Goal: Task Accomplishment & Management: Use online tool/utility

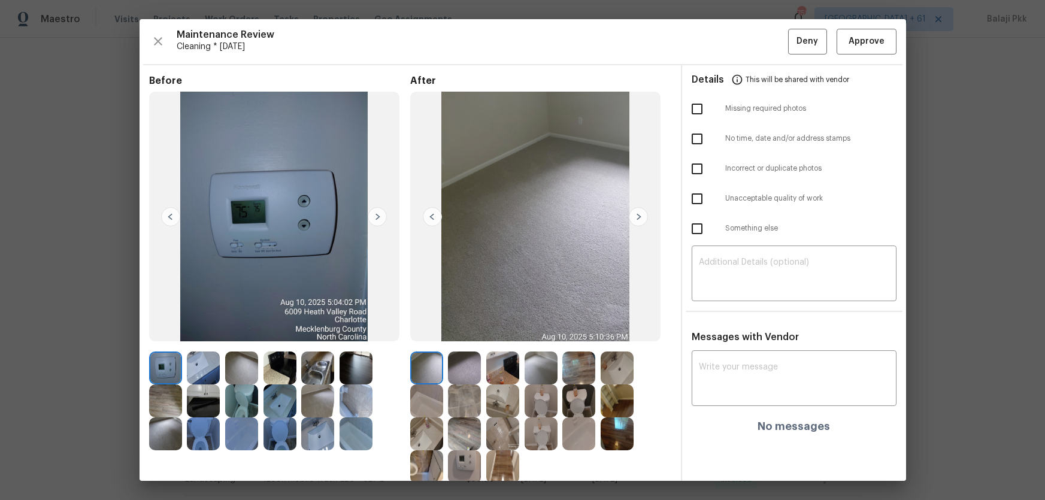
click at [437, 78] on span "After" at bounding box center [540, 81] width 261 height 12
drag, startPoint x: 866, startPoint y: 40, endPoint x: 811, endPoint y: 17, distance: 59.6
click at [866, 40] on span "Approve" at bounding box center [867, 41] width 36 height 15
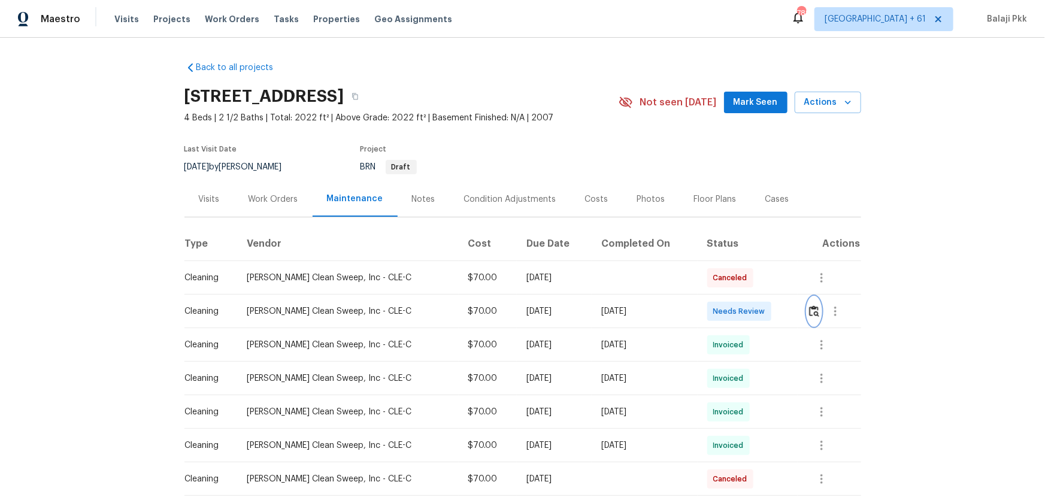
click at [743, 313] on img "button" at bounding box center [814, 310] width 10 height 11
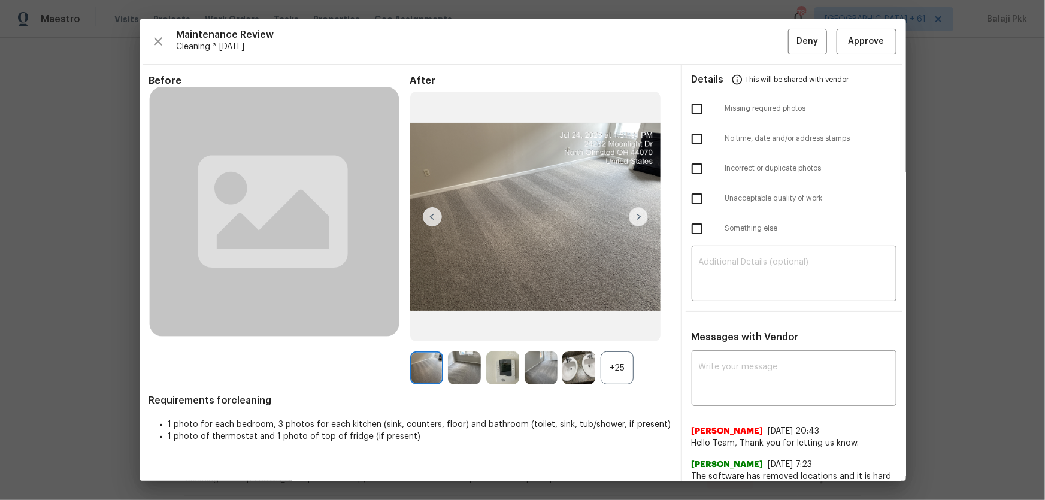
click at [613, 330] on div "+25" at bounding box center [617, 368] width 33 height 33
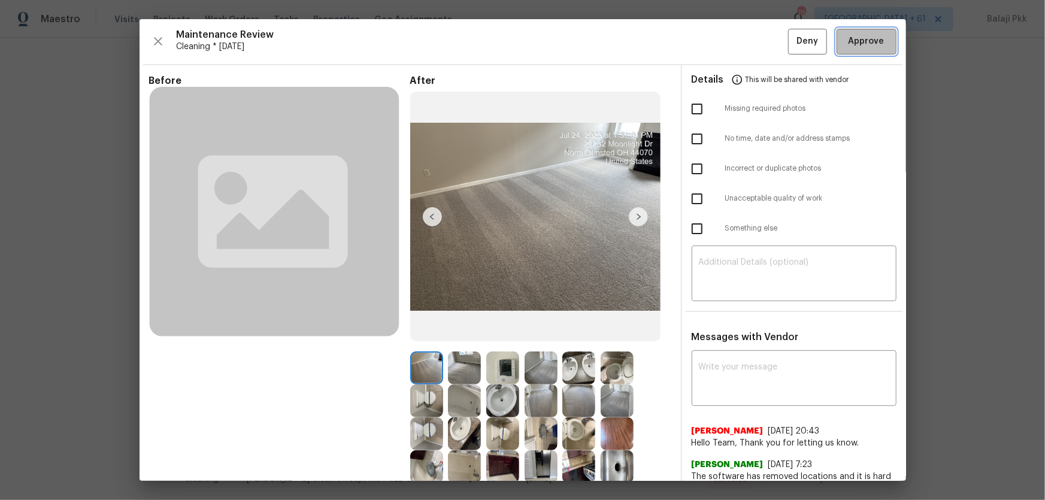
click at [743, 44] on span "Approve" at bounding box center [867, 41] width 36 height 15
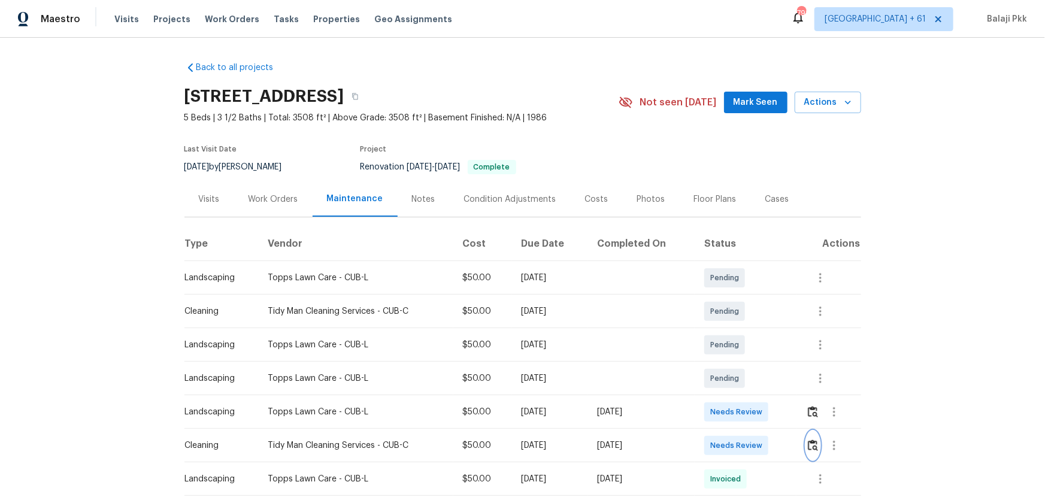
click at [813, 363] on img "button" at bounding box center [813, 445] width 10 height 11
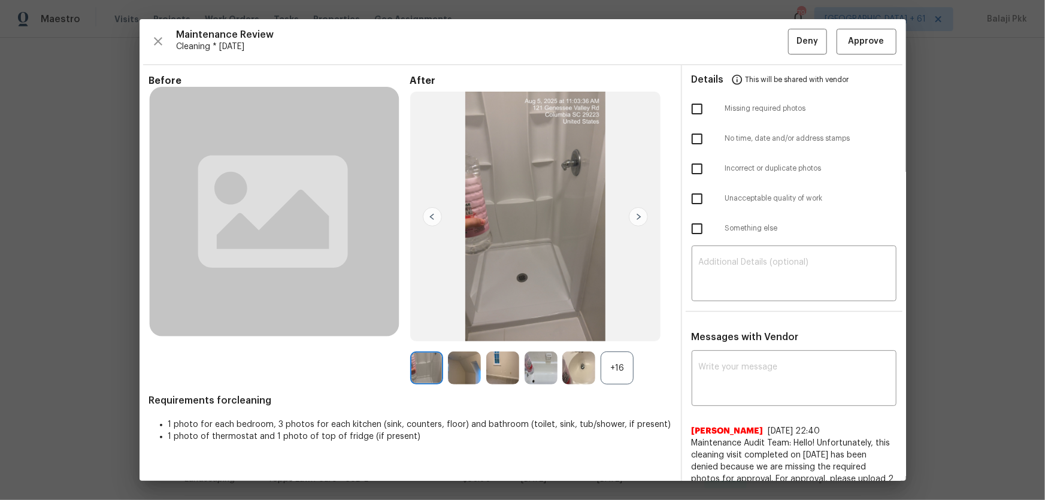
click at [605, 363] on div "+16" at bounding box center [617, 368] width 33 height 33
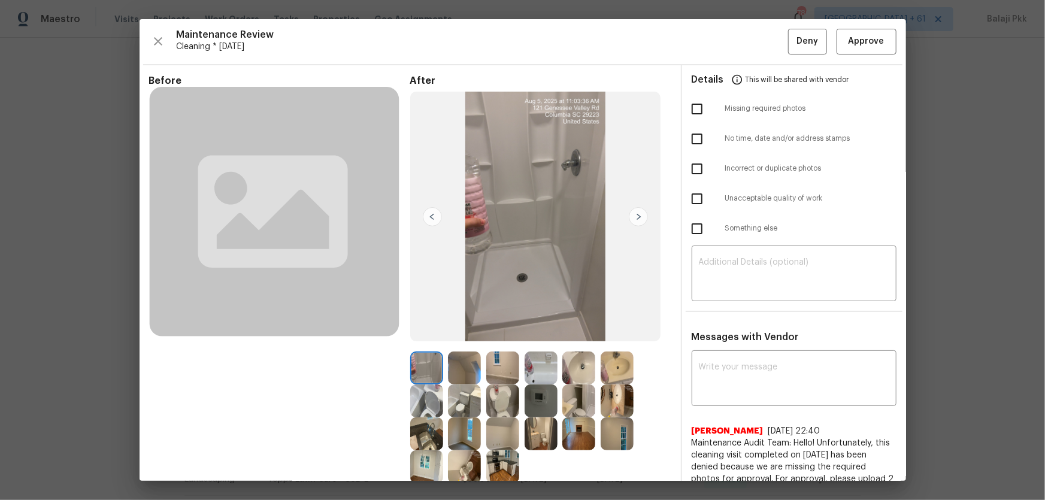
click at [697, 107] on input "checkbox" at bounding box center [697, 108] width 25 height 25
checkbox input "true"
click at [737, 268] on textarea at bounding box center [794, 275] width 190 height 34
click at [791, 267] on textarea at bounding box center [794, 275] width 190 height 34
paste textarea "Maintenance Audit Team: Hello! Unfortunately, this Cleaning visit completed on …"
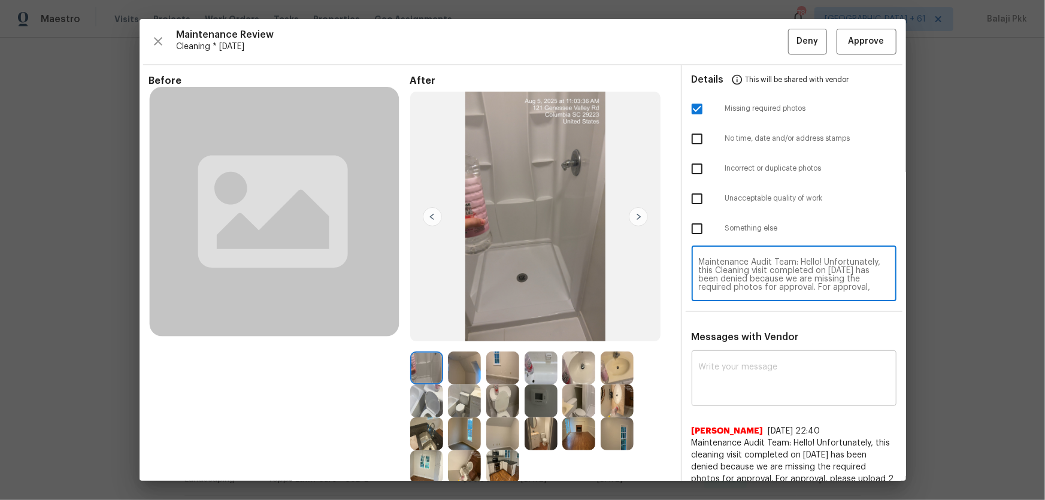
scroll to position [108, 0]
type textarea "Maintenance Audit Team: Hello! Unfortunately, this Cleaning visit completed on …"
click at [807, 363] on textarea at bounding box center [794, 380] width 190 height 34
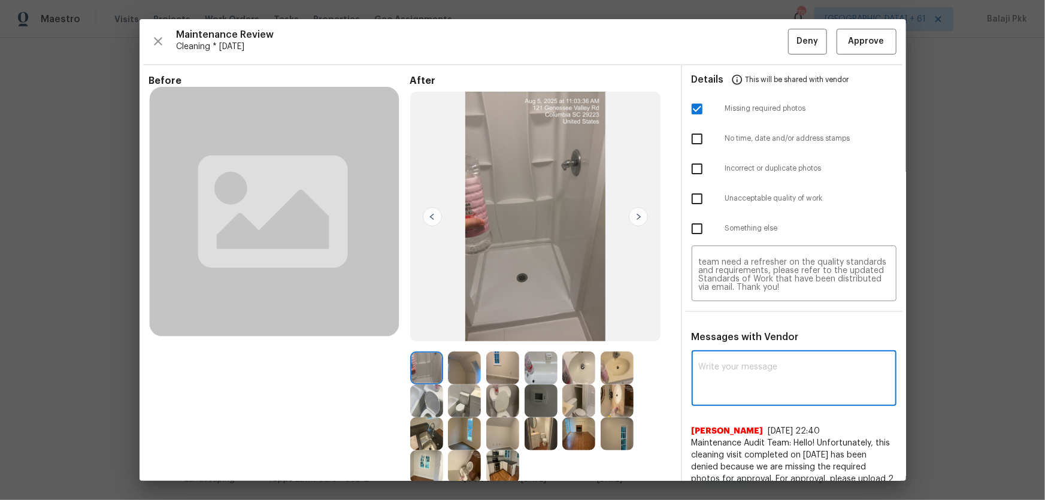
paste textarea "Maintenance Audit Team: Hello! Unfortunately, this Cleaning visit completed on …"
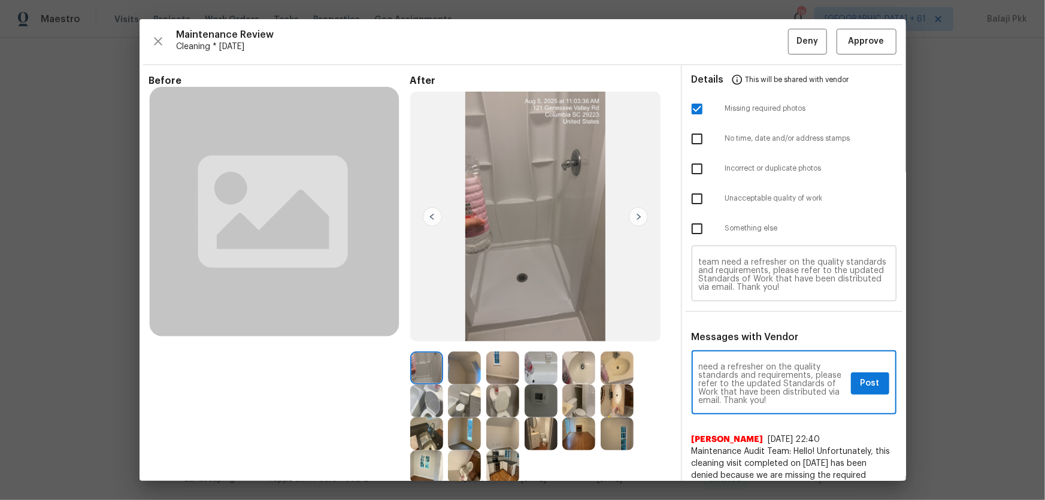
type textarea "Maintenance Audit Team: Hello! Unfortunately, this Cleaning visit completed on …"
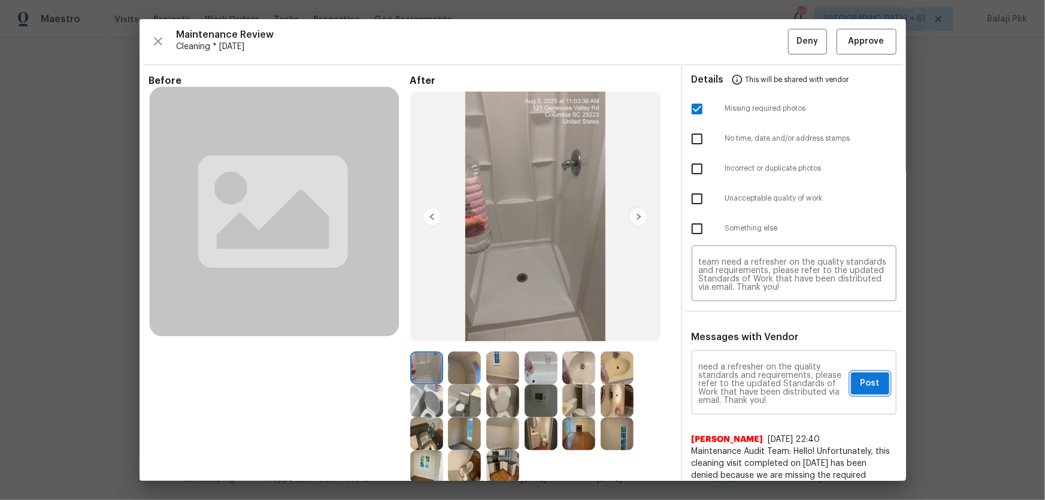
click at [818, 363] on span "Post" at bounding box center [870, 383] width 19 height 15
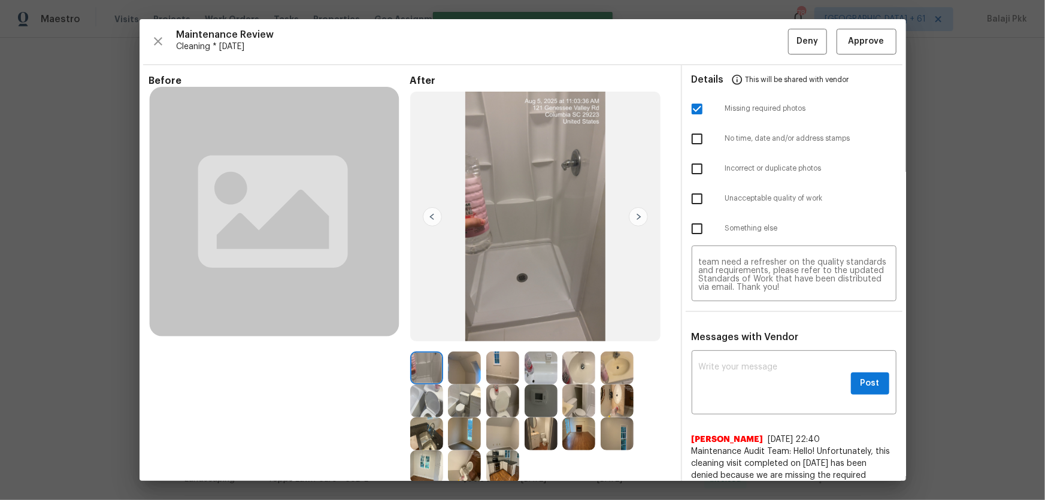
scroll to position [0, 0]
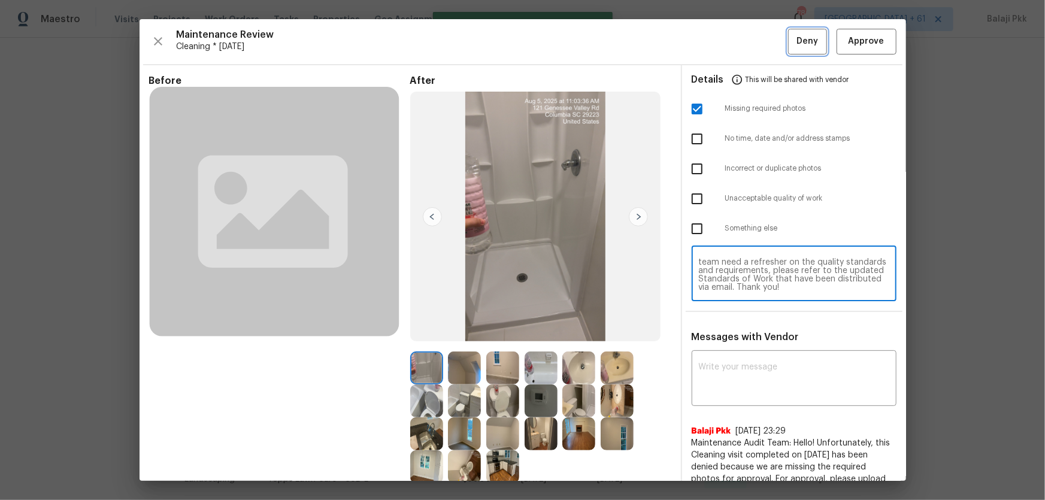
click at [807, 45] on span "Deny" at bounding box center [808, 41] width 22 height 15
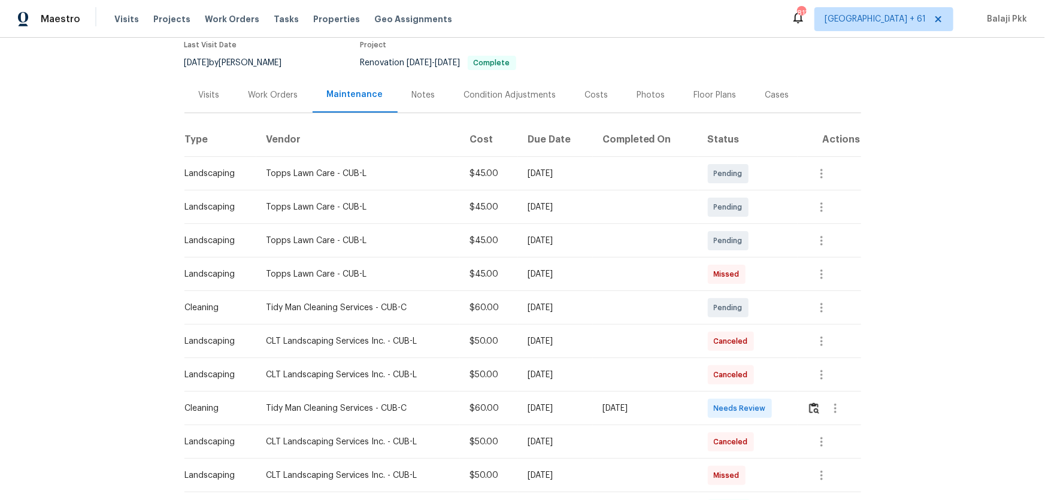
scroll to position [108, 0]
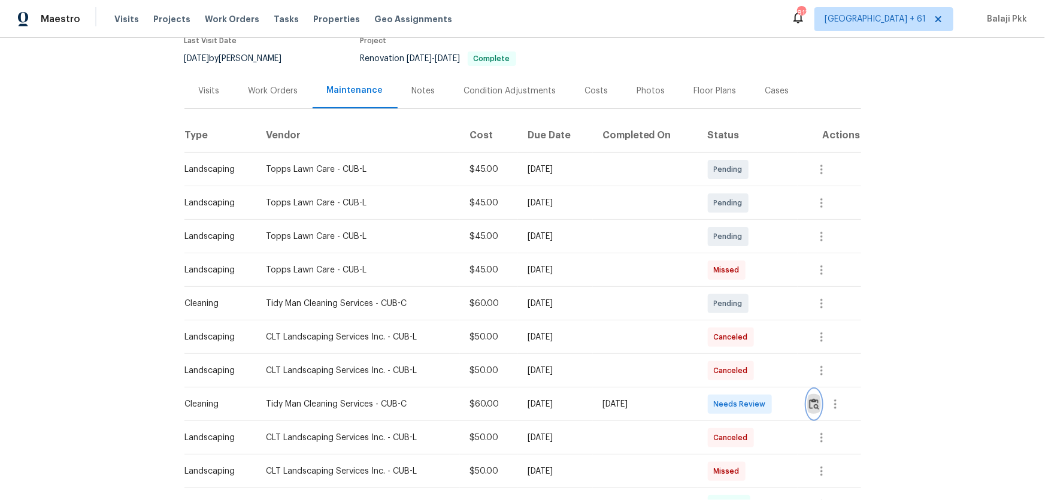
click at [816, 363] on img "button" at bounding box center [814, 403] width 10 height 11
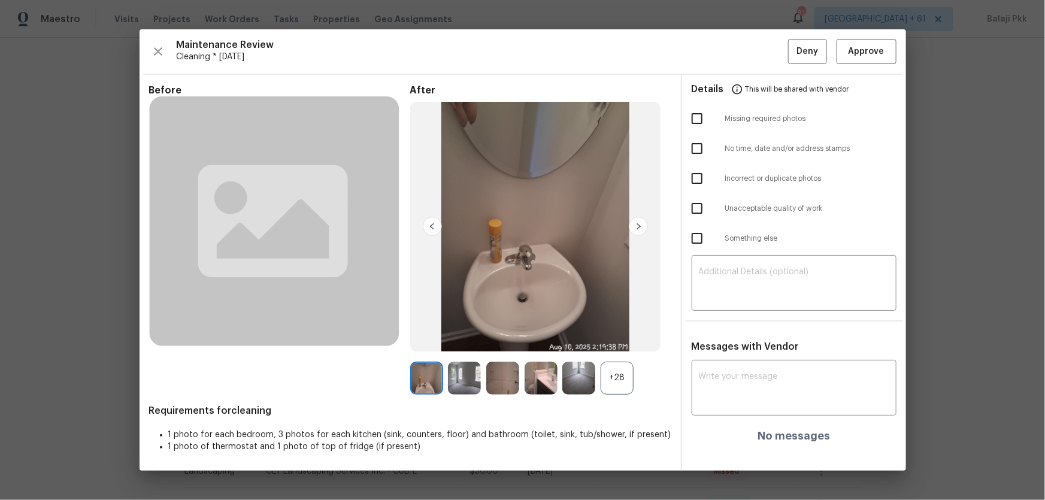
click at [612, 363] on div "+28" at bounding box center [617, 378] width 33 height 33
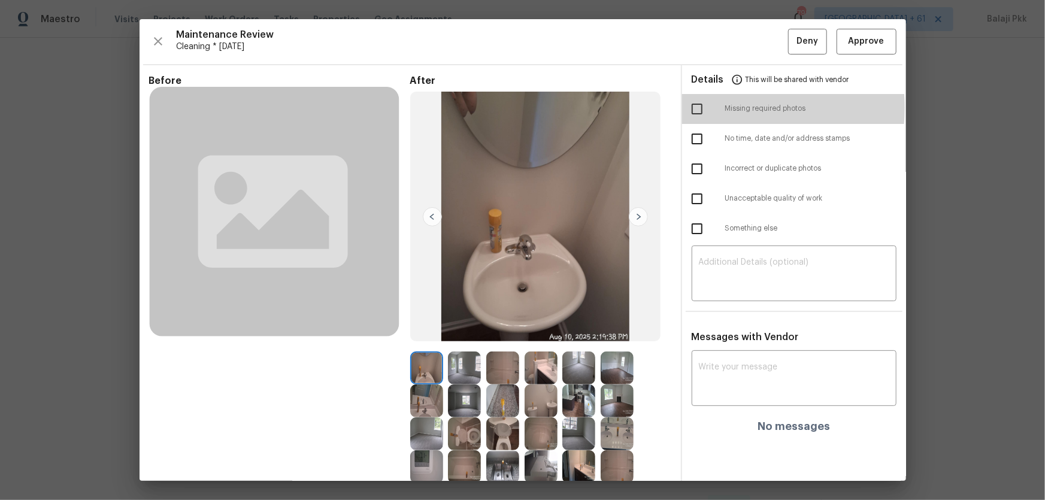
click at [695, 107] on input "checkbox" at bounding box center [697, 108] width 25 height 25
checkbox input "true"
